Goal: Task Accomplishment & Management: Use online tool/utility

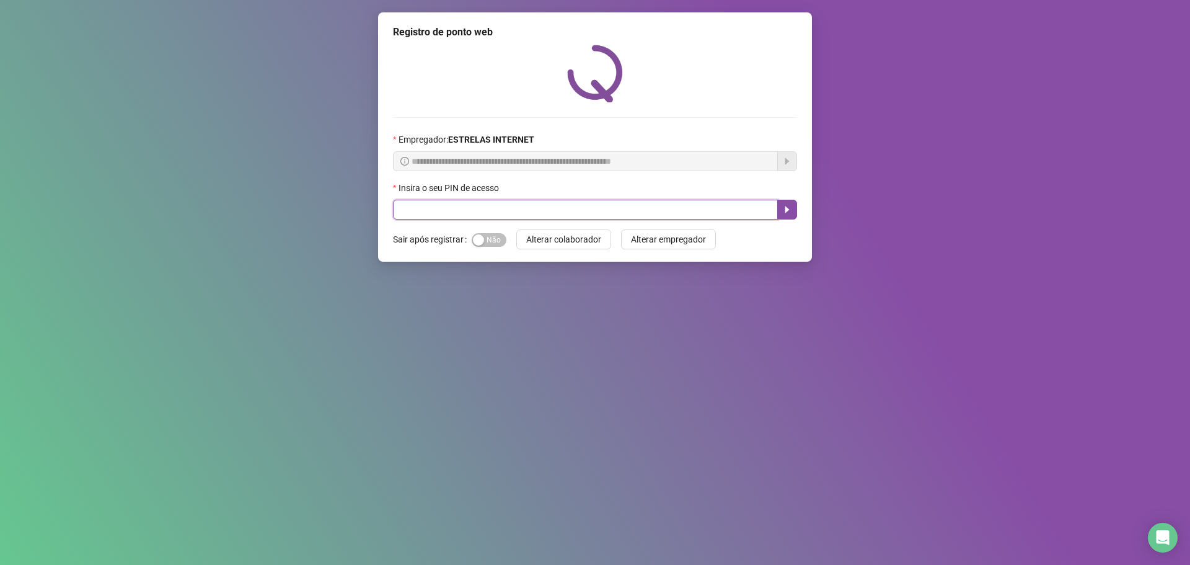
click at [593, 209] on input "text" at bounding box center [585, 210] width 385 height 20
type input "*****"
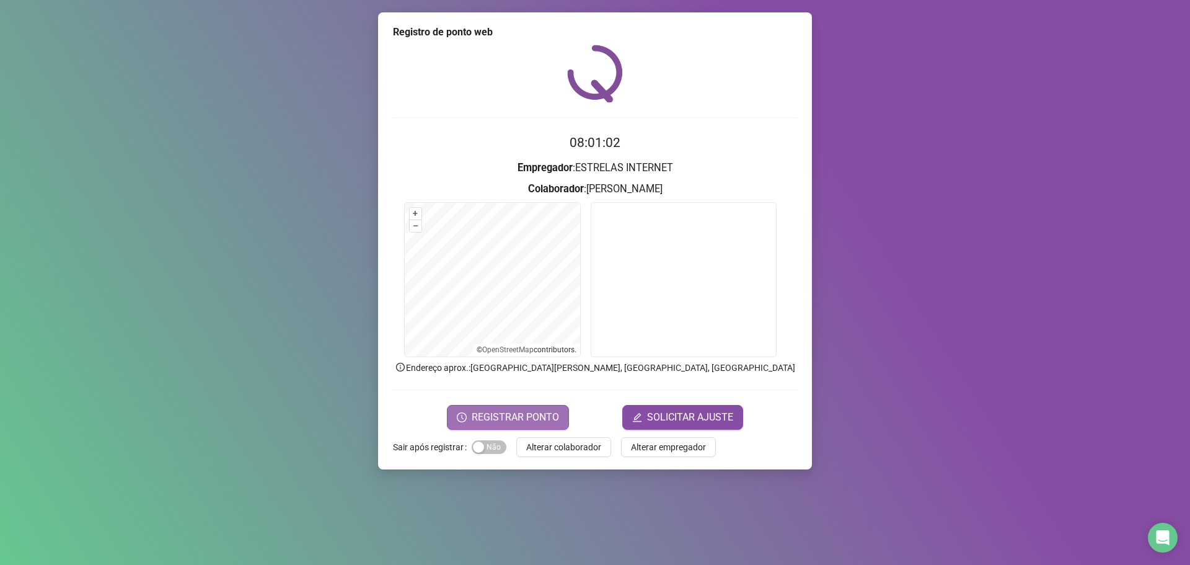
click at [529, 418] on span "REGISTRAR PONTO" at bounding box center [515, 417] width 87 height 15
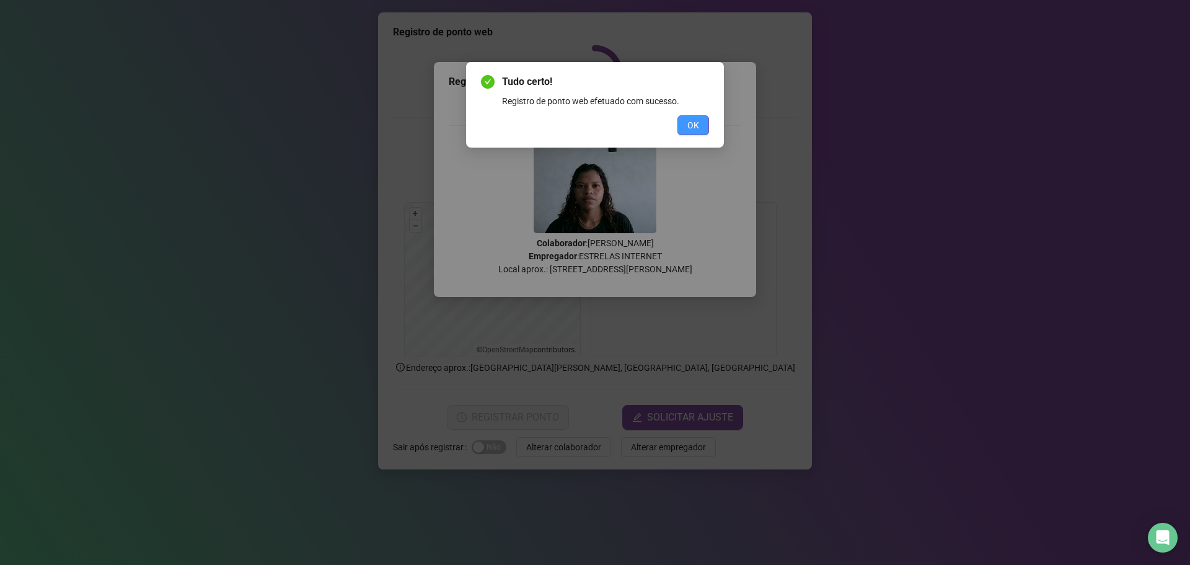
click at [593, 125] on button "OK" at bounding box center [693, 125] width 32 height 20
